Goal: Navigation & Orientation: Find specific page/section

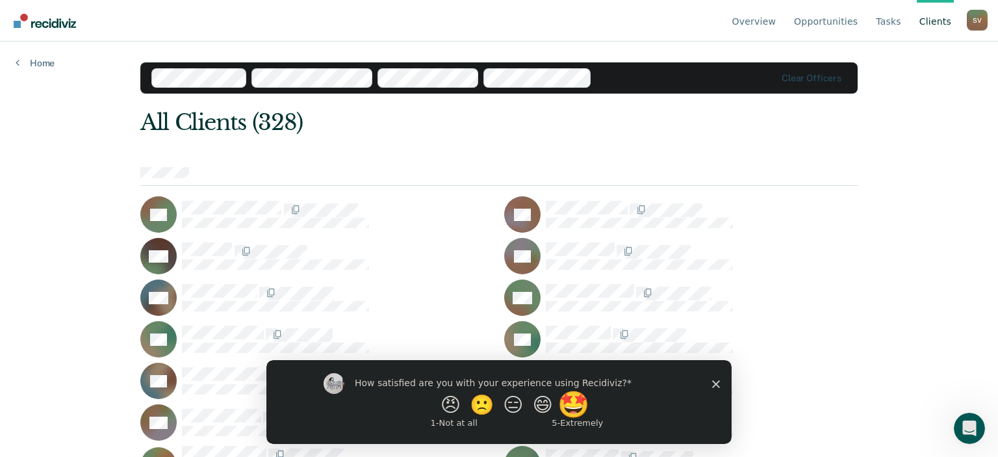
click at [582, 404] on button "🤩" at bounding box center [575, 404] width 35 height 26
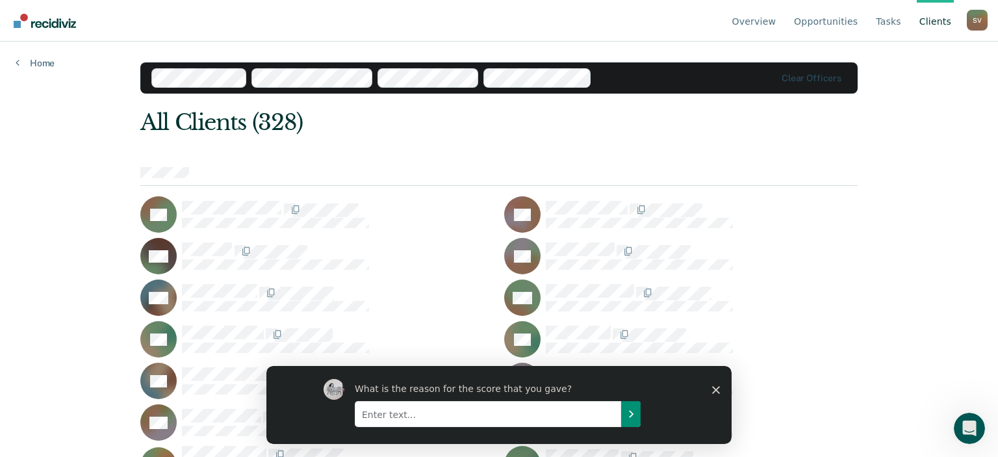
click at [633, 416] on icon "Submit your response" at bounding box center [631, 413] width 10 height 10
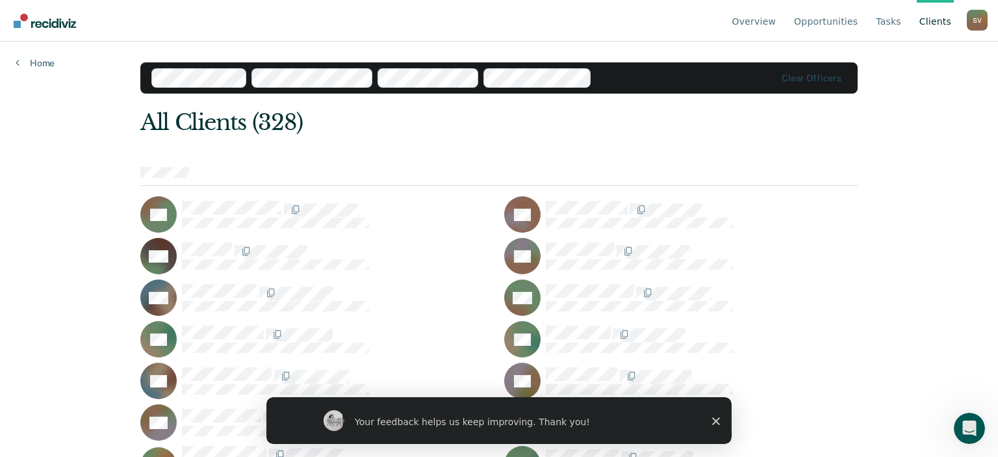
click at [711, 424] on div "Your feedback helps us keep improving. Thank you!" at bounding box center [498, 420] width 465 height 47
click at [834, 307] on div at bounding box center [702, 297] width 312 height 27
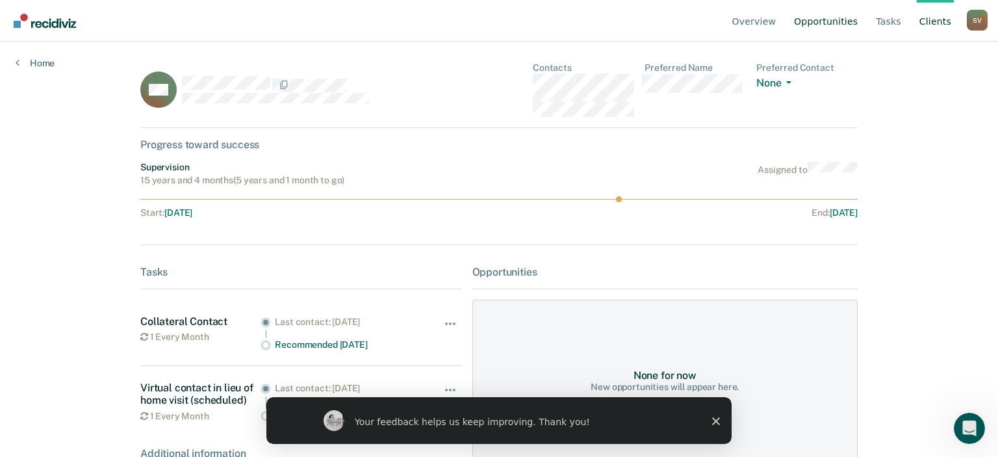
click at [848, 23] on link "Opportunities" at bounding box center [825, 21] width 69 height 42
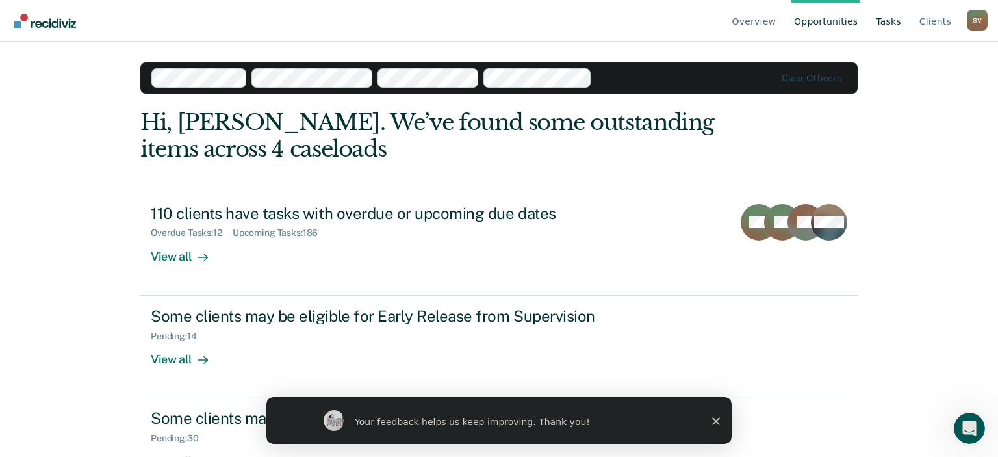
click at [901, 25] on link "Tasks" at bounding box center [888, 21] width 31 height 42
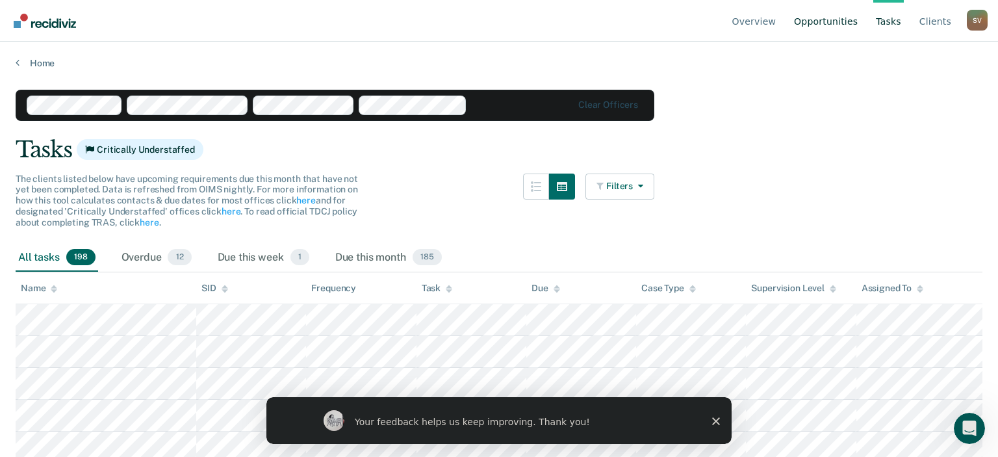
click at [825, 24] on link "Opportunities" at bounding box center [825, 21] width 69 height 42
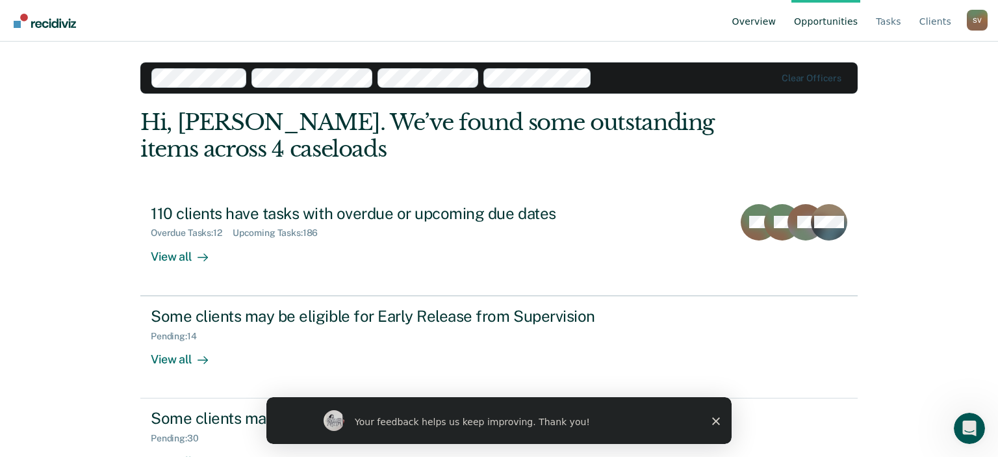
click at [771, 21] on link "Overview" at bounding box center [754, 21] width 49 height 42
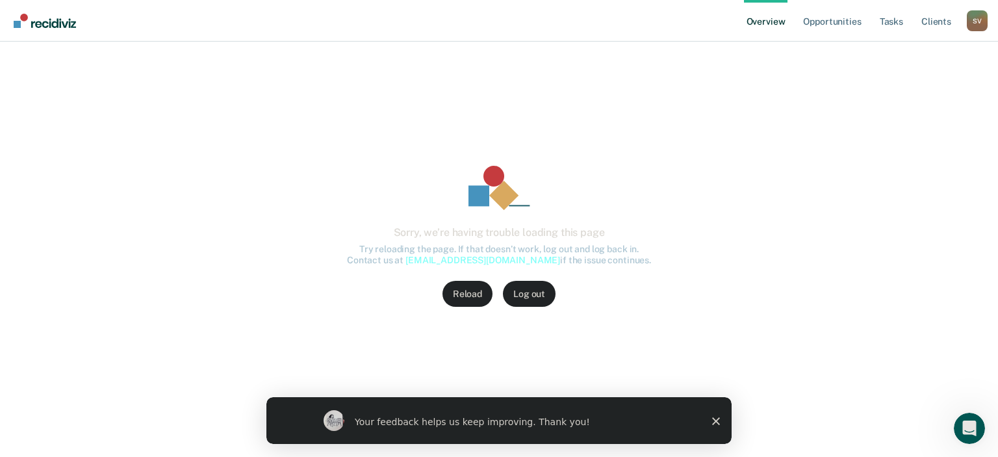
click at [469, 289] on button "Reload" at bounding box center [468, 294] width 50 height 26
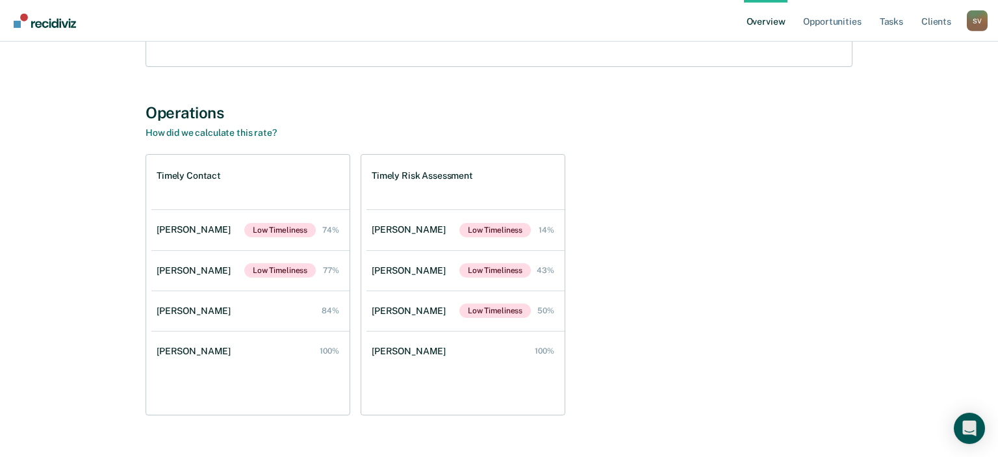
scroll to position [219, 0]
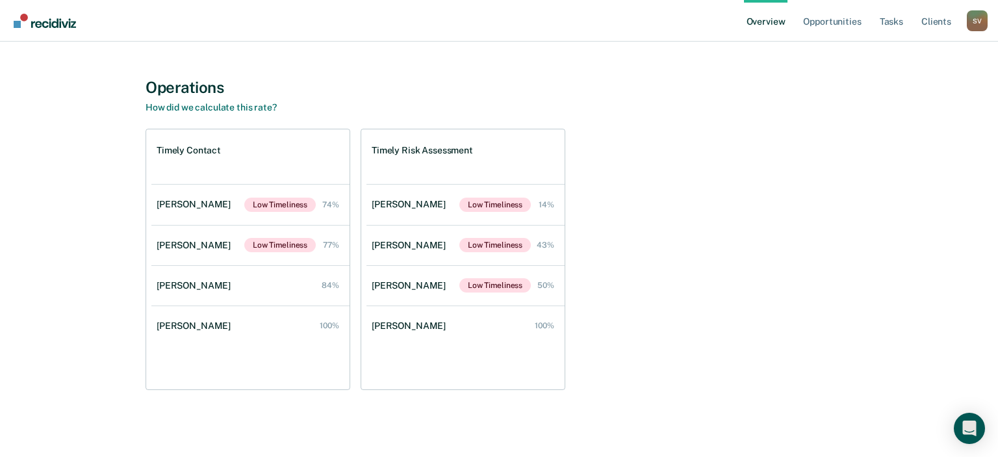
click at [776, 235] on div "Timely Contact Kennedy Iwunnah Low Timeliness 74% Rhonda Perine Low Timeliness …" at bounding box center [499, 259] width 707 height 261
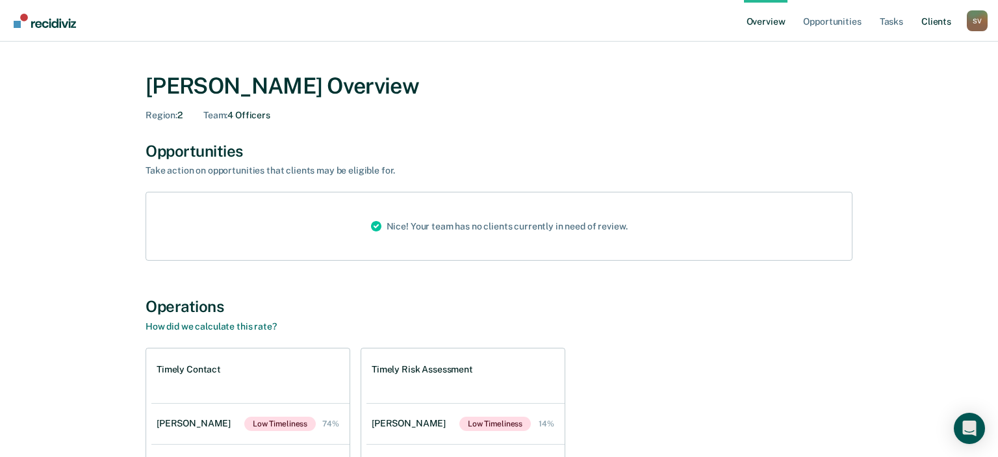
click at [940, 22] on link "Client s" at bounding box center [936, 21] width 35 height 42
